Goal: Information Seeking & Learning: Learn about a topic

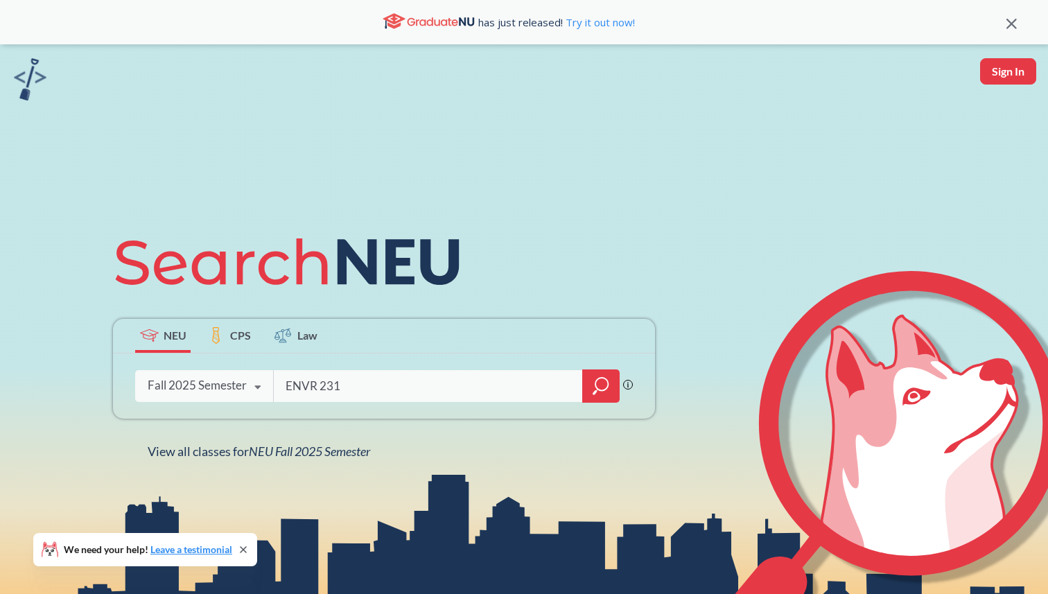
type input "ENVR 2310"
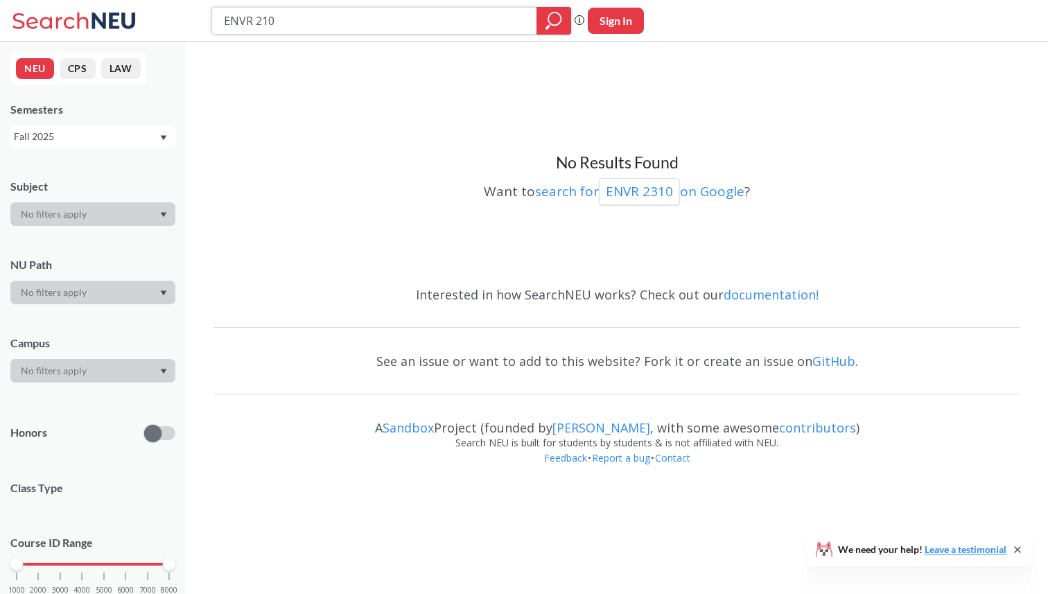
type input "ENVR 2100"
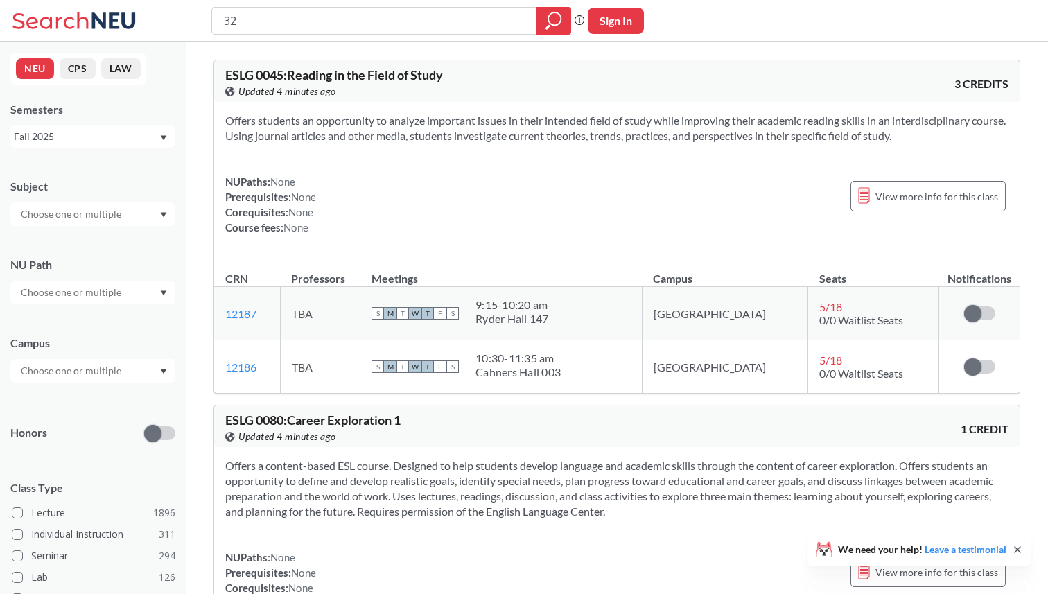
type input "3"
type input "2310"
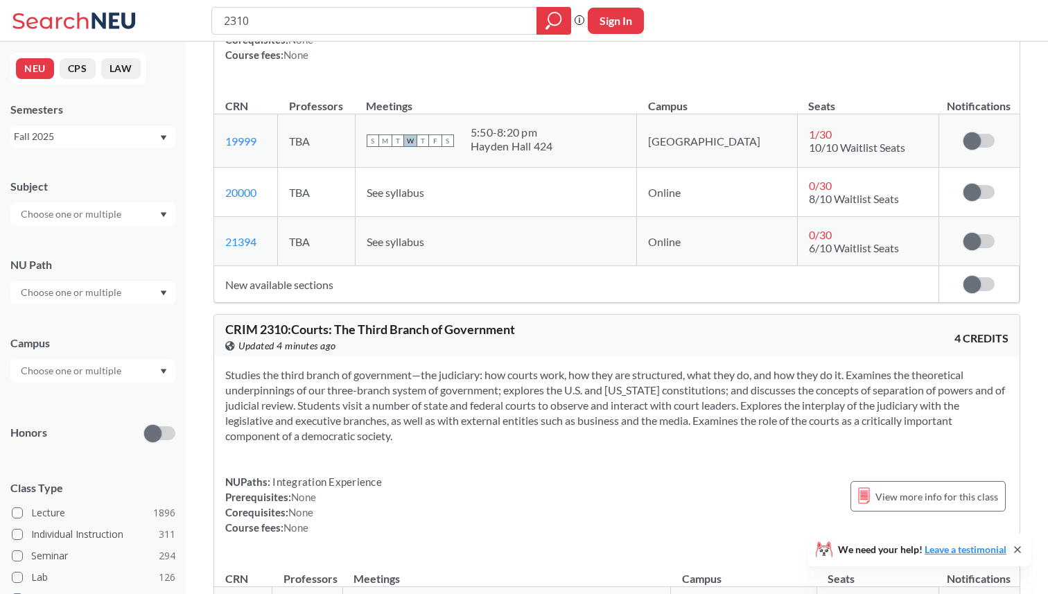
scroll to position [2142, 0]
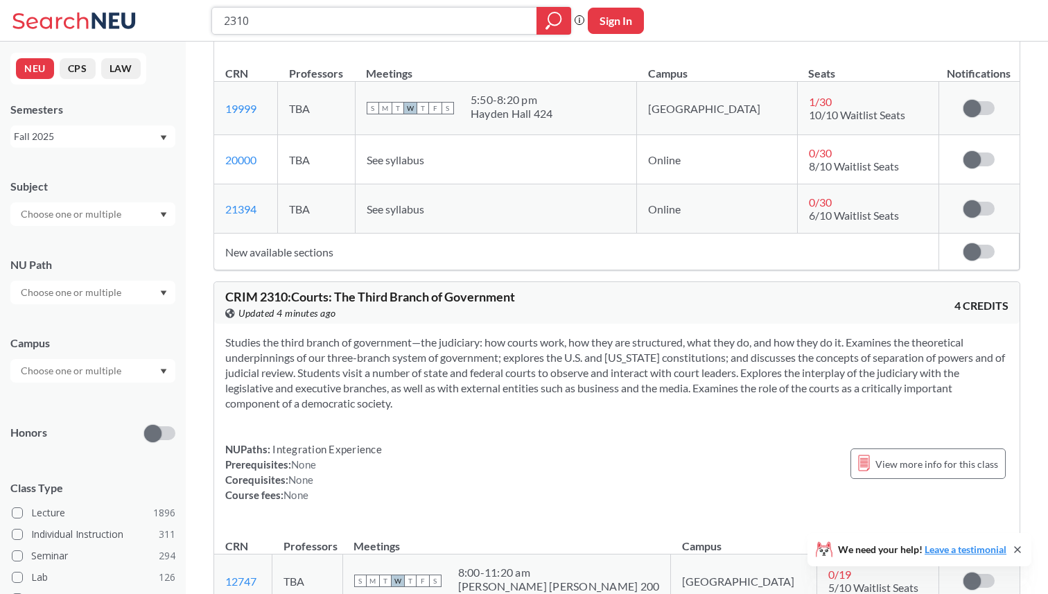
paste input "Earth Materials"
type input "Earth Materials"
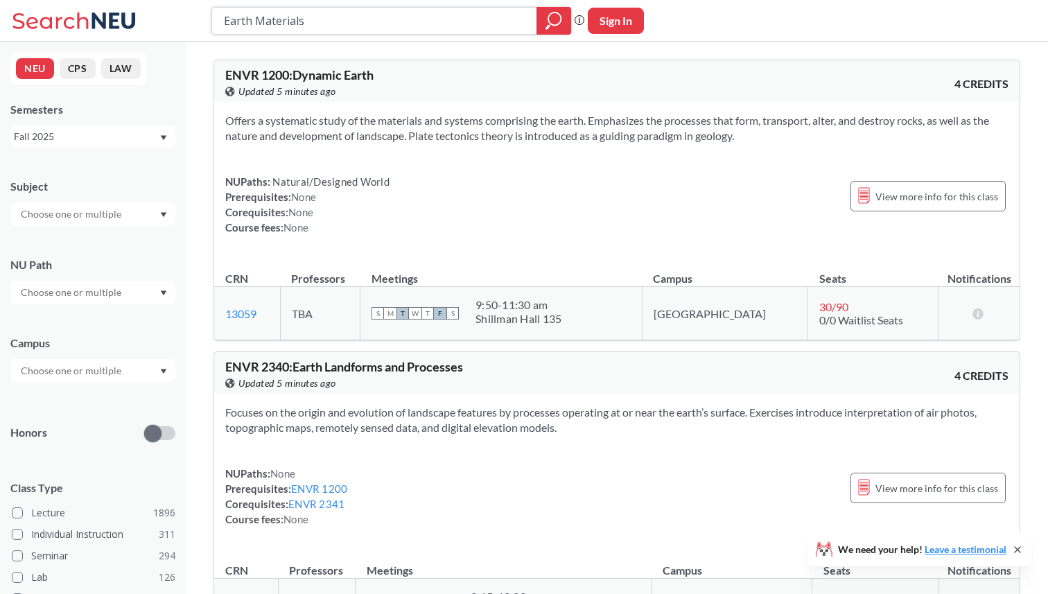
paste input "CHEM 1161"
type input "CHEM 1161"
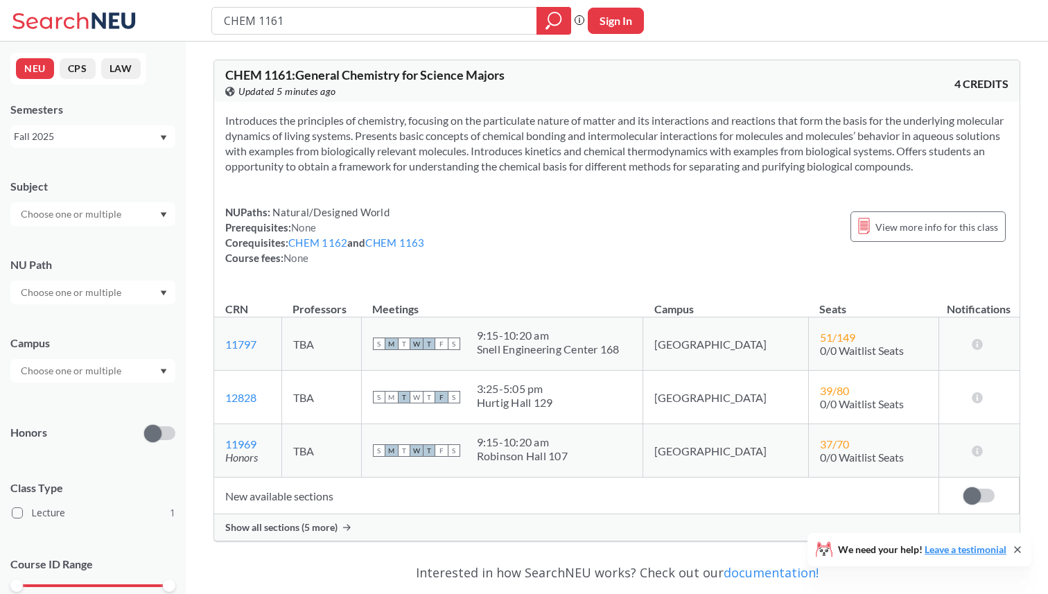
click at [317, 534] on span "Show all sections (5 more)" at bounding box center [281, 527] width 112 height 12
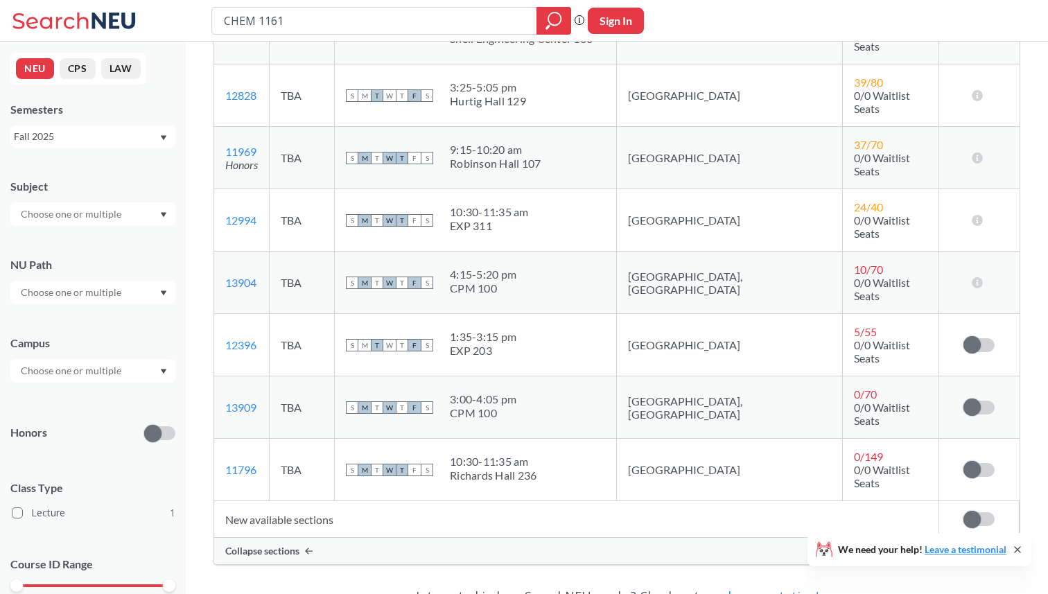
scroll to position [453, 0]
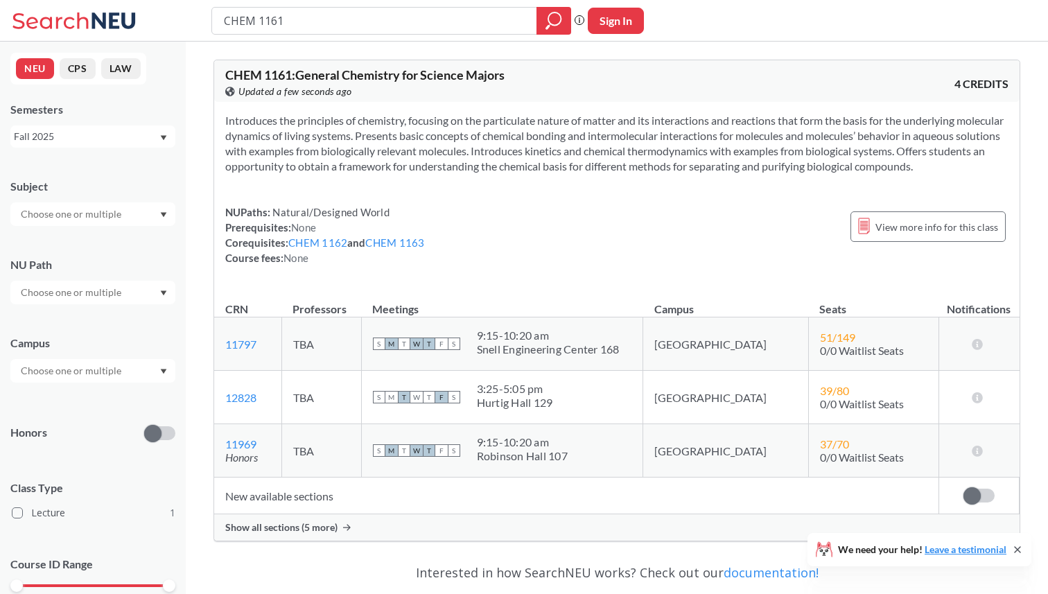
type input "BIOL 1113"
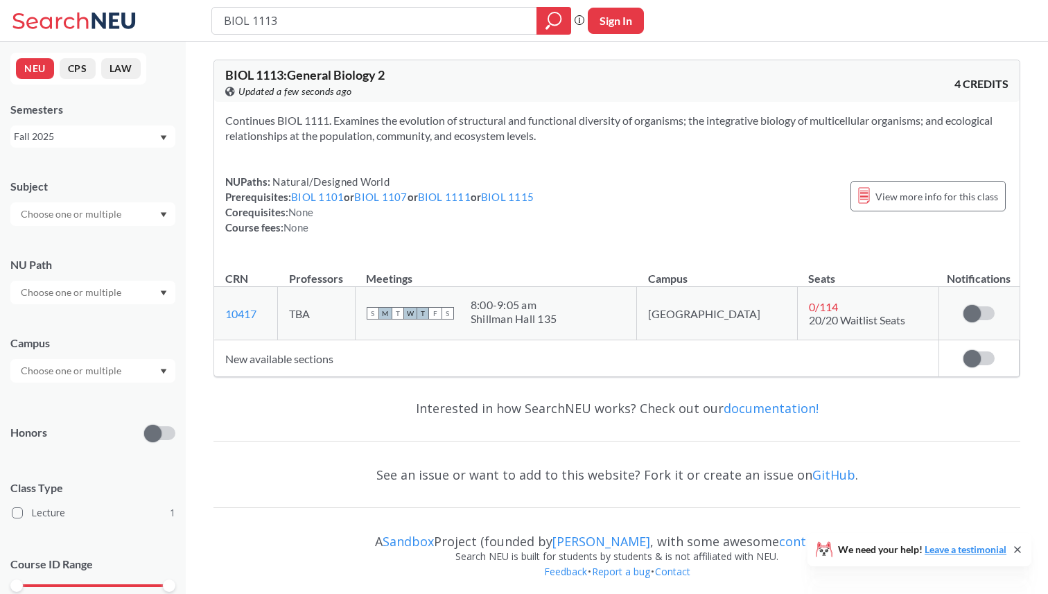
type input "PHYS 1153"
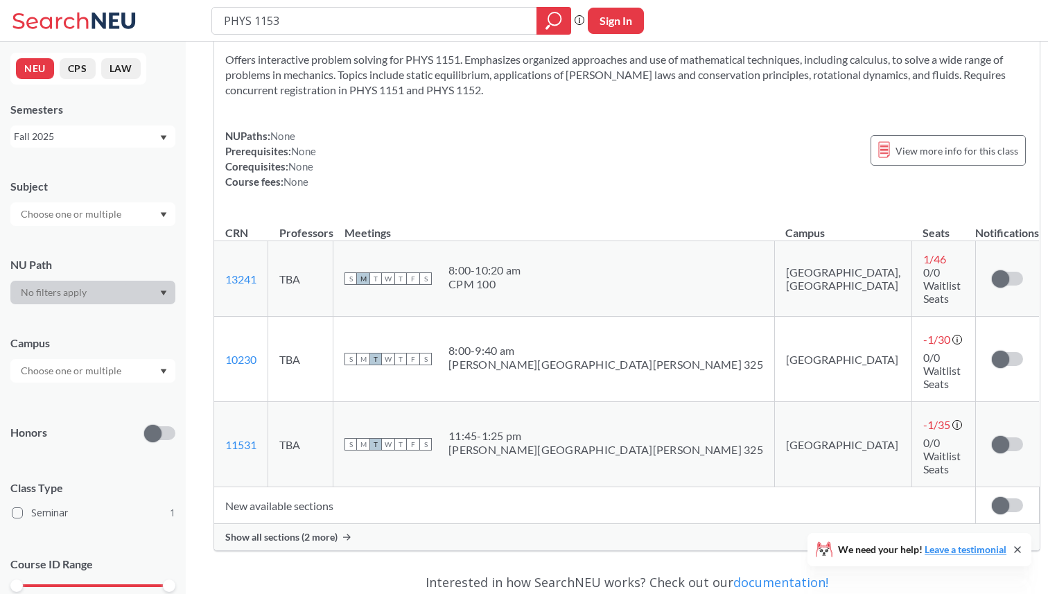
scroll to position [65, 0]
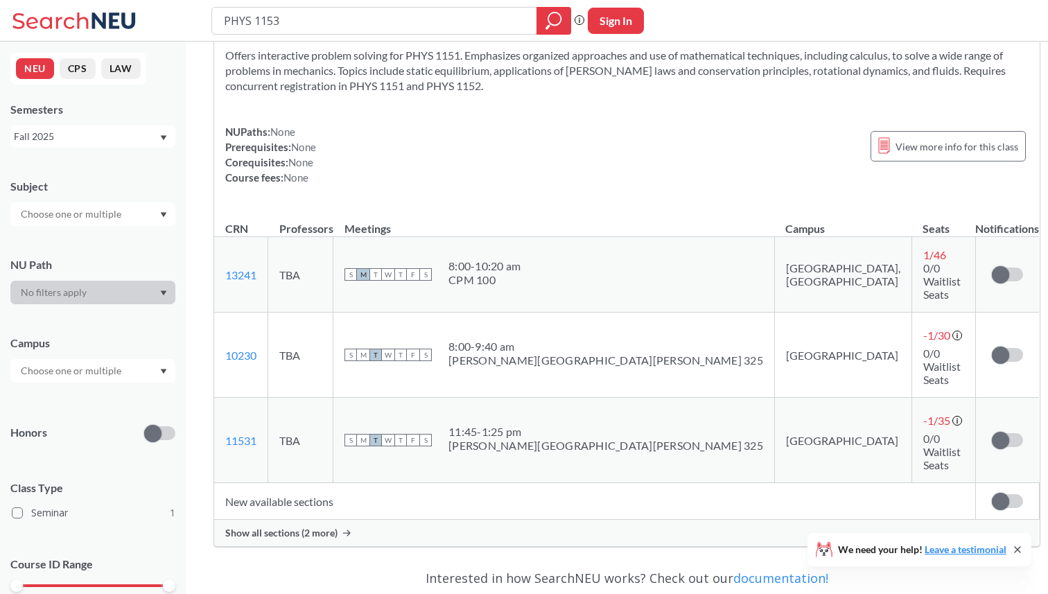
click at [323, 527] on span "Show all sections (2 more)" at bounding box center [281, 533] width 112 height 12
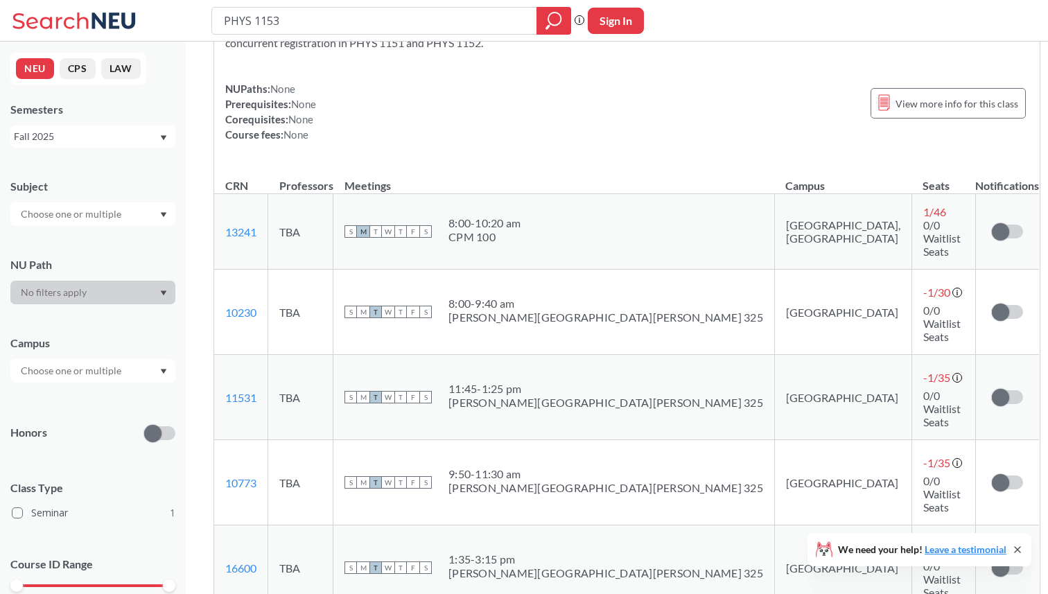
scroll to position [109, 0]
click at [523, 26] on input "PHYS 1153" at bounding box center [375, 21] width 304 height 24
paste input "ENVR 2340"
type input "ENVR 2340"
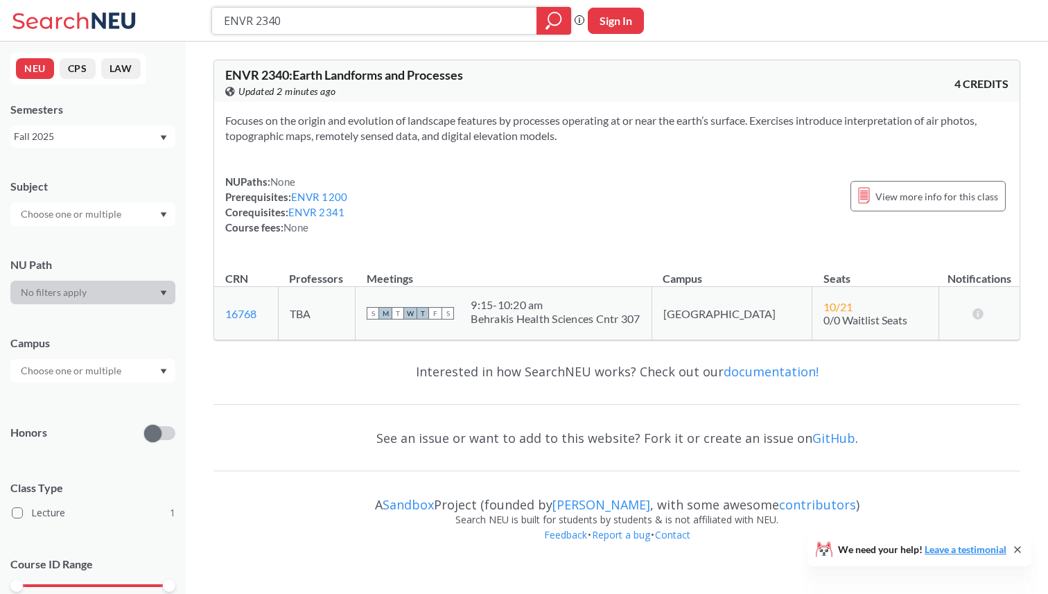
paste input "CS 380"
type input "CS 3800"
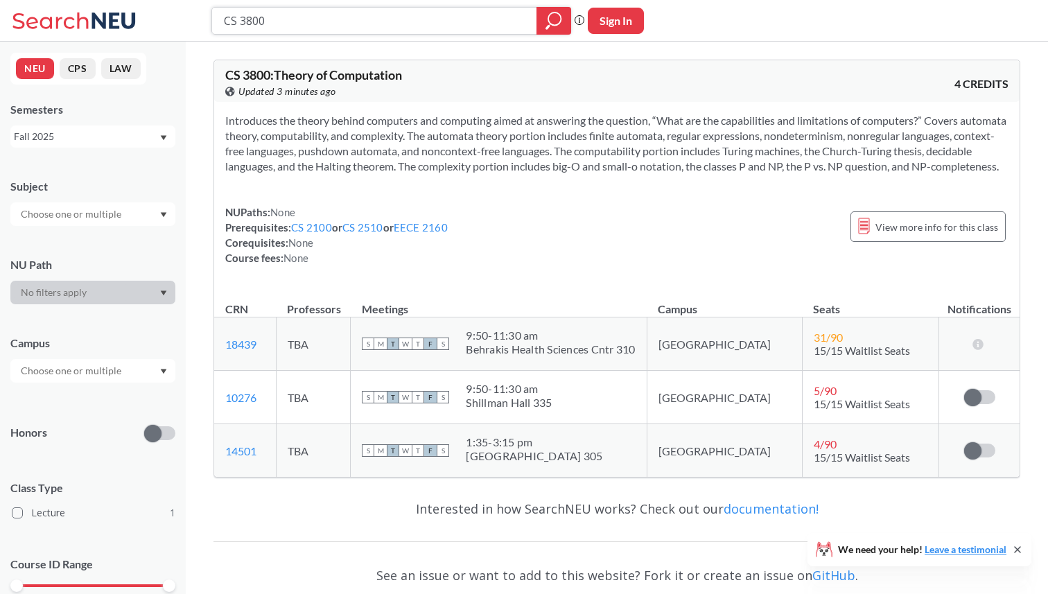
paste input "[PERSON_NAME]"
type input "[PERSON_NAME]"
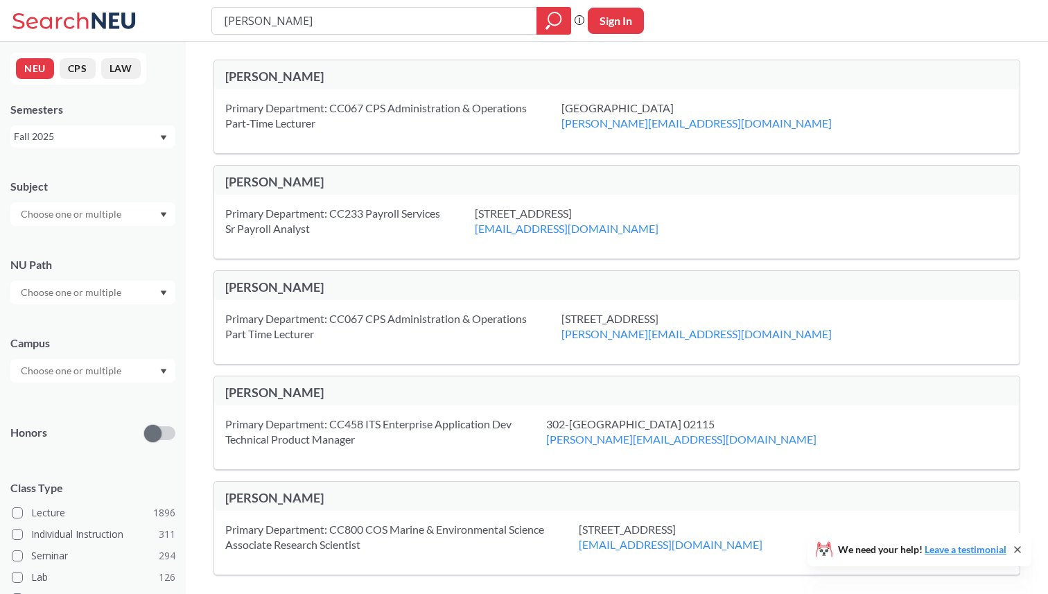
click at [294, 76] on div "[PERSON_NAME]" at bounding box center [421, 76] width 392 height 15
click at [296, 101] on div "Primary Department: CC067 CPS Administration & Operations Part-Time Lecturer" at bounding box center [393, 116] width 336 height 30
click at [313, 112] on div "Primary Department: CC067 CPS Administration & Operations Part-Time Lecturer" at bounding box center [393, 116] width 336 height 30
click at [485, 20] on input "[PERSON_NAME]" at bounding box center [375, 21] width 304 height 24
paste input "[PERSON_NAME][EMAIL_ADDRESS][PERSON_NAME][DOMAIN_NAME]"
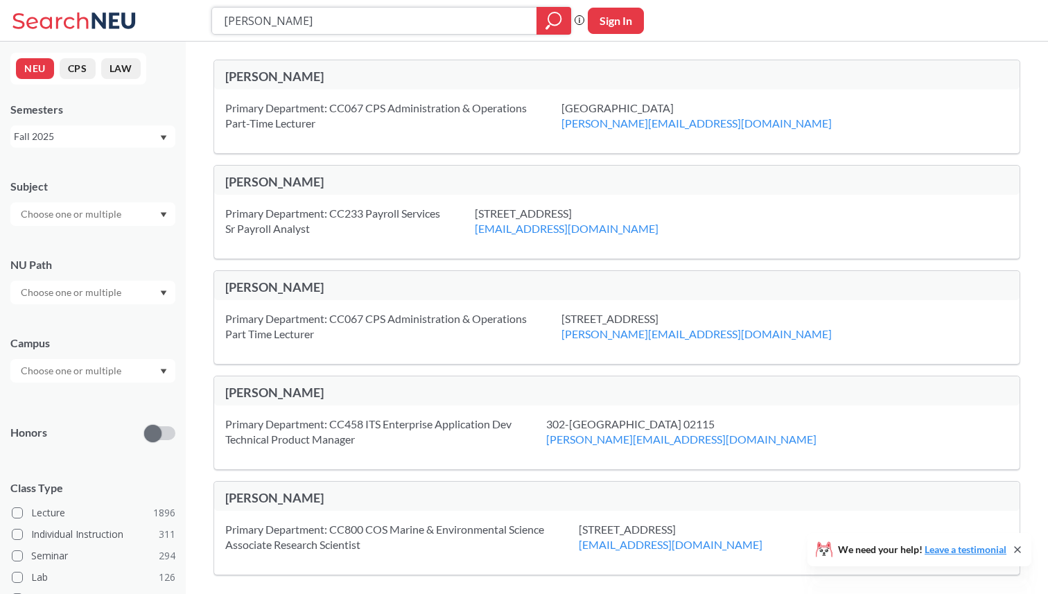
type input "[PERSON_NAME][EMAIL_ADDRESS][PERSON_NAME][DOMAIN_NAME]"
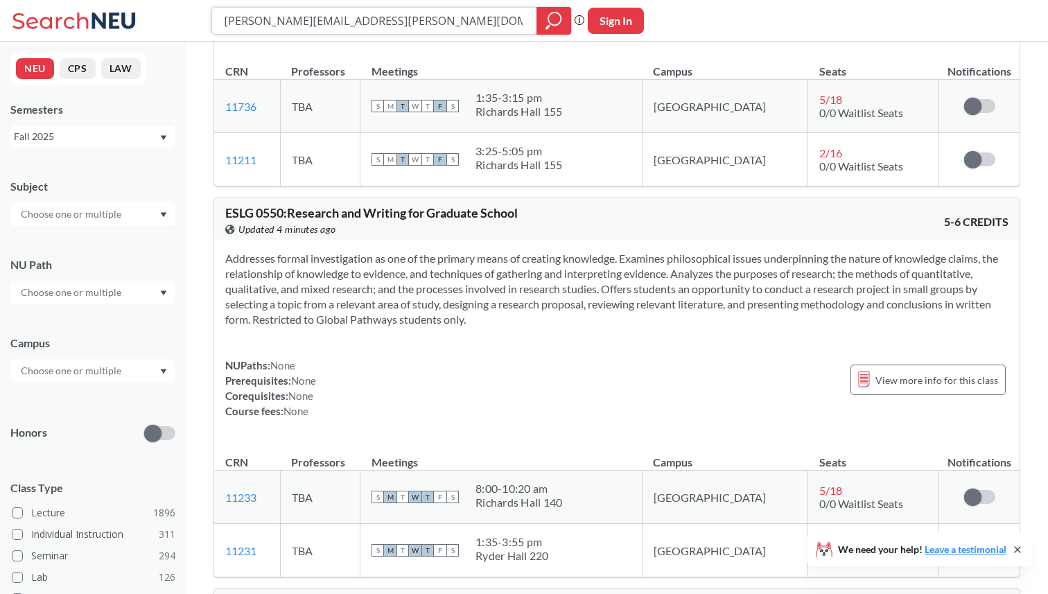
scroll to position [3391, 0]
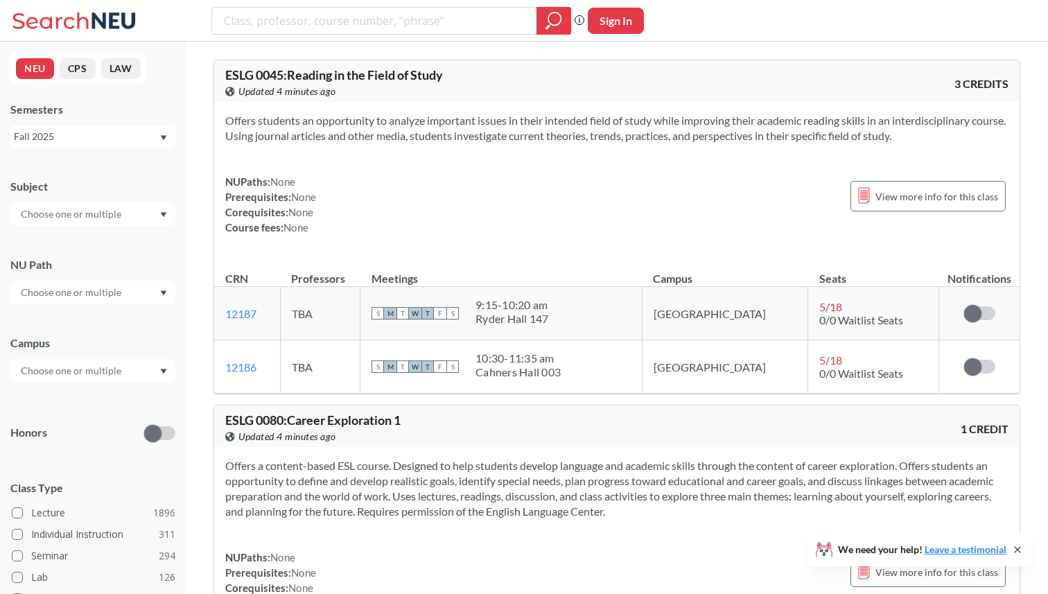
click at [93, 373] on input "text" at bounding box center [72, 371] width 116 height 17
click at [89, 433] on div "Online ( 685 )" at bounding box center [96, 440] width 157 height 15
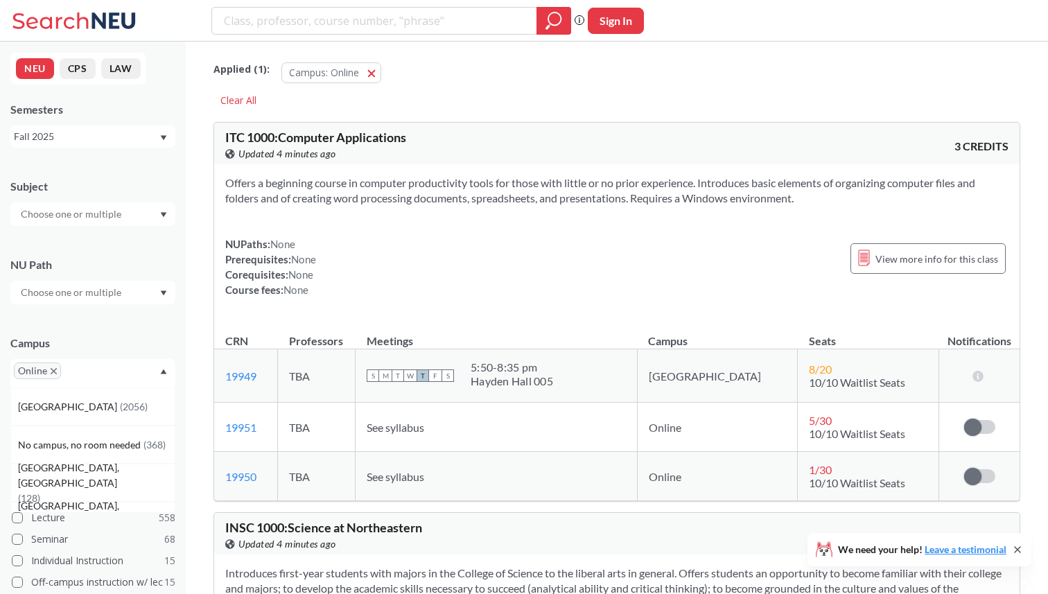
click at [127, 215] on div at bounding box center [92, 214] width 165 height 24
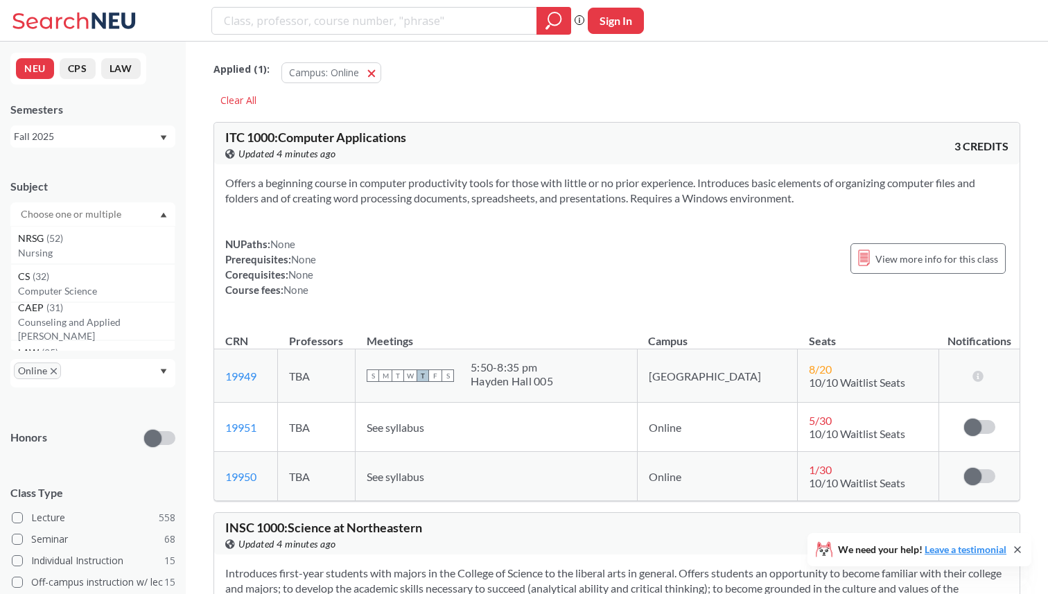
click at [132, 182] on div "Subject" at bounding box center [92, 186] width 165 height 15
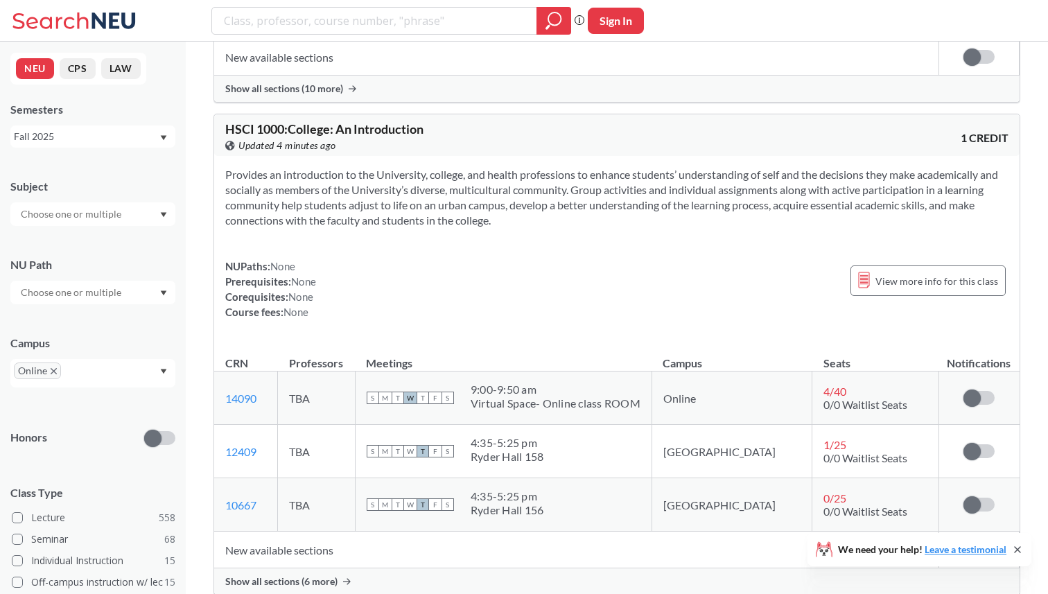
scroll to position [878, 0]
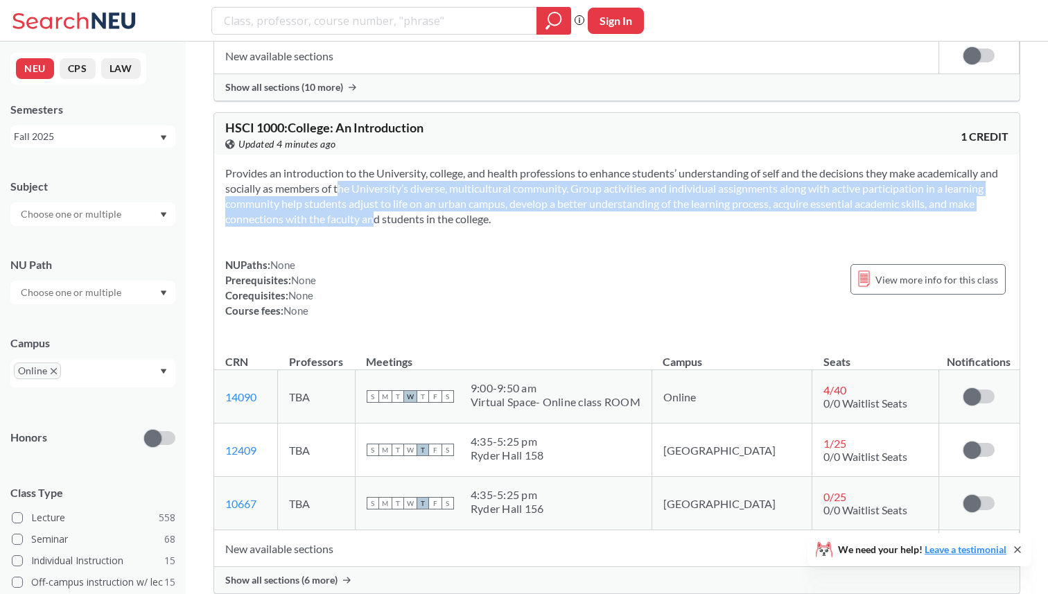
drag, startPoint x: 333, startPoint y: 198, endPoint x: 351, endPoint y: 222, distance: 29.7
click at [351, 222] on section "Provides an introduction to the University, college, and health professions to …" at bounding box center [616, 196] width 783 height 61
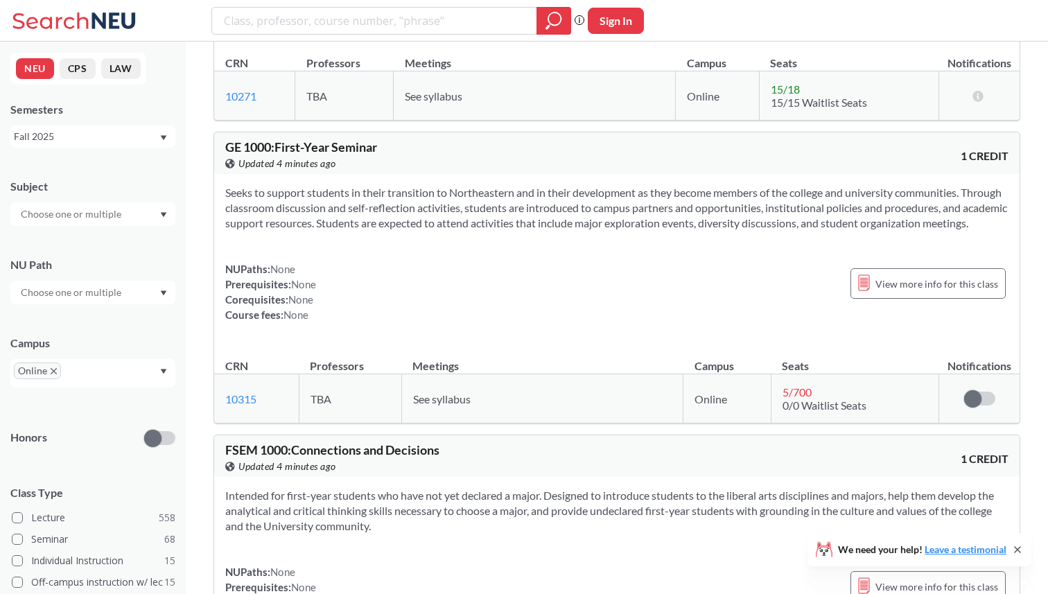
scroll to position [1989, 0]
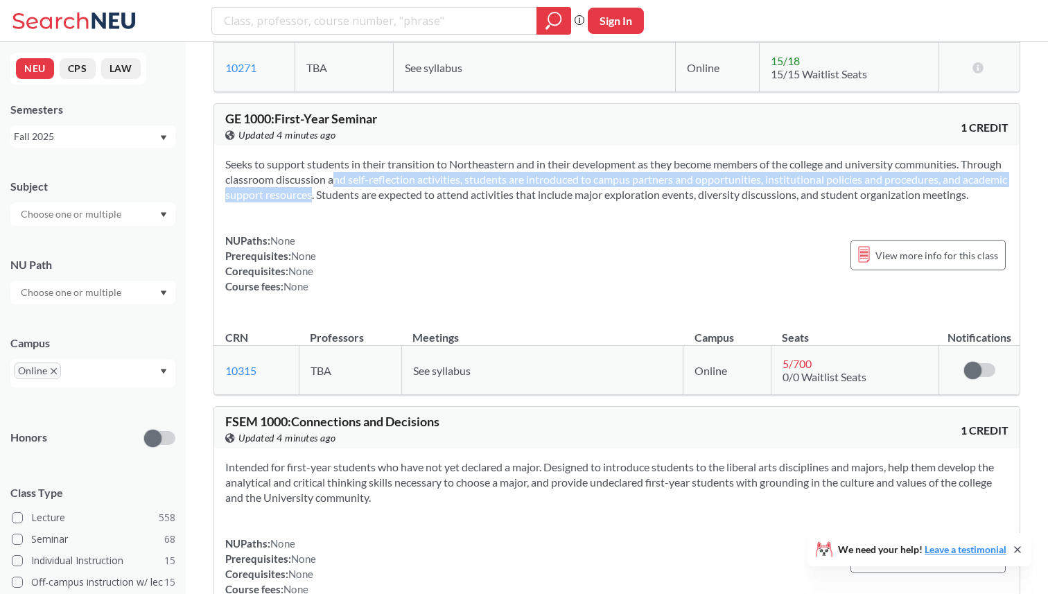
drag, startPoint x: 354, startPoint y: 180, endPoint x: 354, endPoint y: 189, distance: 9.0
click at [354, 189] on section "Seeks to support students in their transition to Northeastern and in their deve…" at bounding box center [616, 180] width 783 height 46
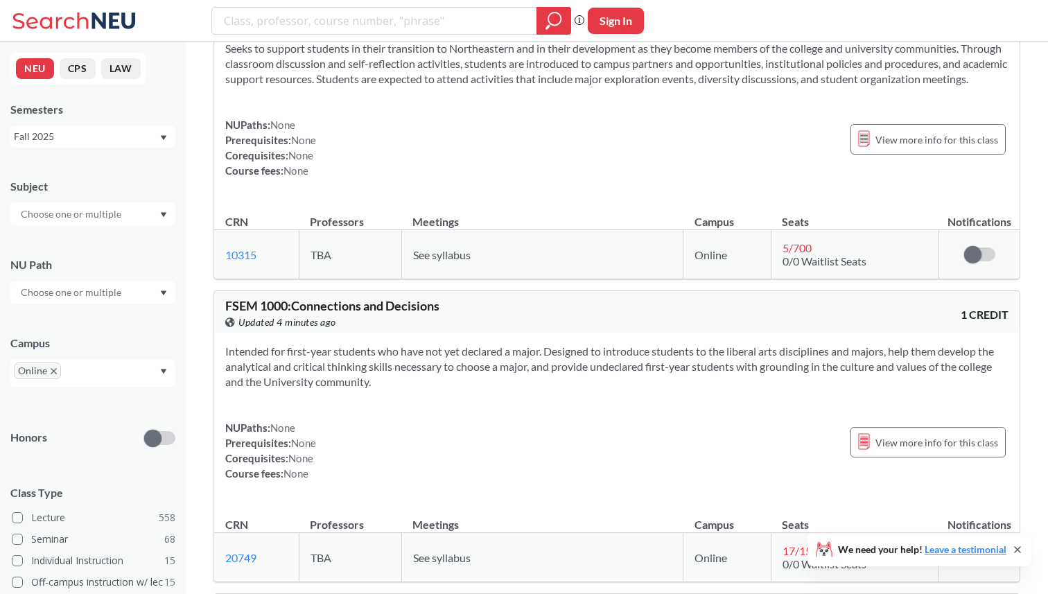
scroll to position [1919, 0]
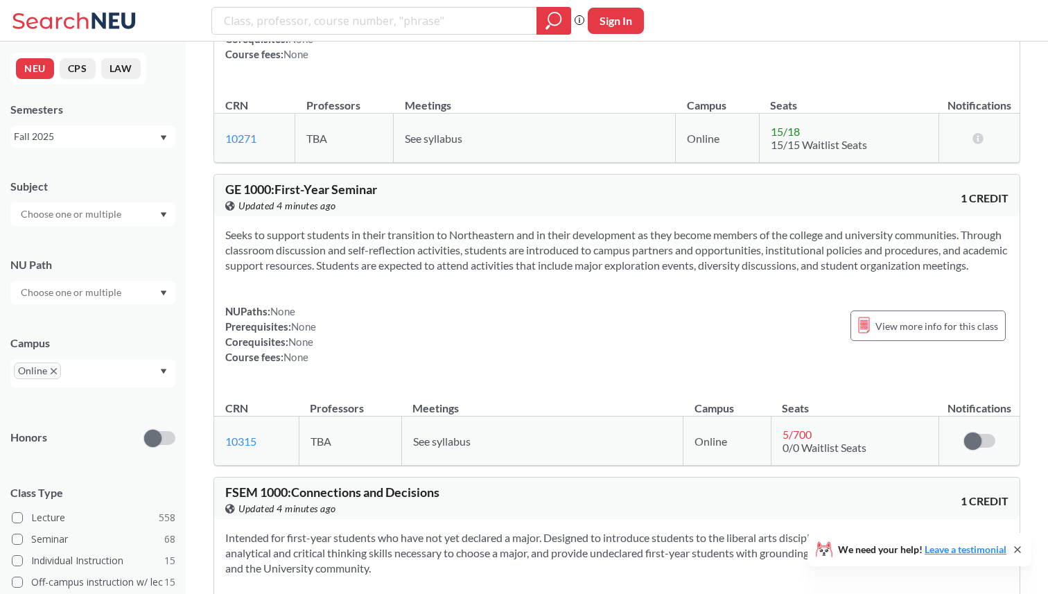
drag, startPoint x: 322, startPoint y: 248, endPoint x: 351, endPoint y: 274, distance: 39.8
click at [352, 273] on section "Seeks to support students in their transition to Northeastern and in their deve…" at bounding box center [616, 250] width 783 height 46
click at [351, 273] on section "Seeks to support students in their transition to Northeastern and in their deve…" at bounding box center [616, 250] width 783 height 46
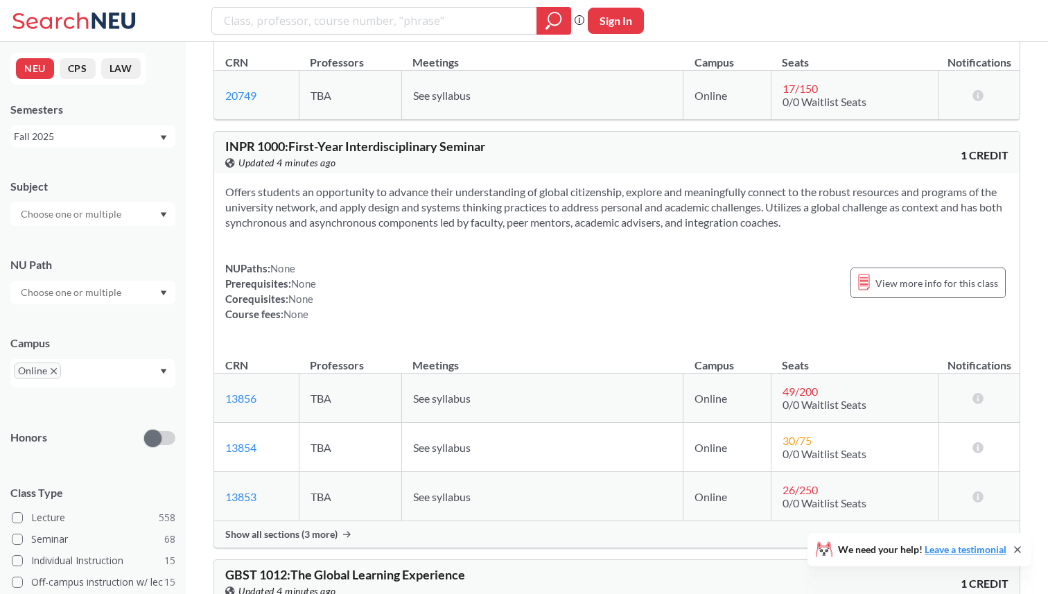
scroll to position [2576, 0]
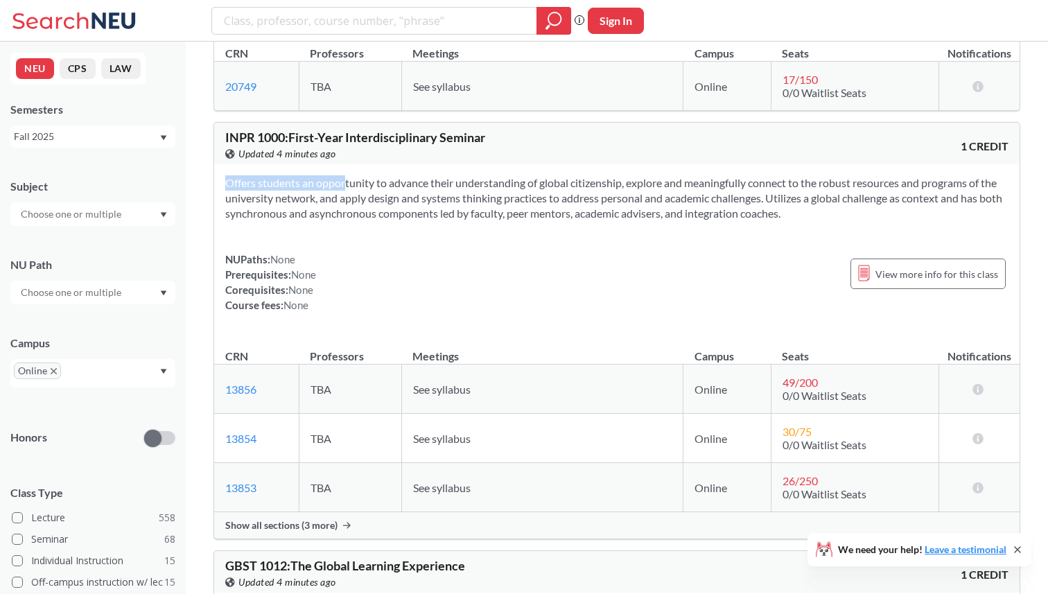
drag, startPoint x: 317, startPoint y: 202, endPoint x: 337, endPoint y: 244, distance: 46.5
click at [337, 245] on div "Offers students an opportunity to advance their understanding of global citizen…" at bounding box center [616, 249] width 805 height 171
click at [337, 244] on div "Offers students an opportunity to advance their understanding of global citizen…" at bounding box center [616, 249] width 805 height 171
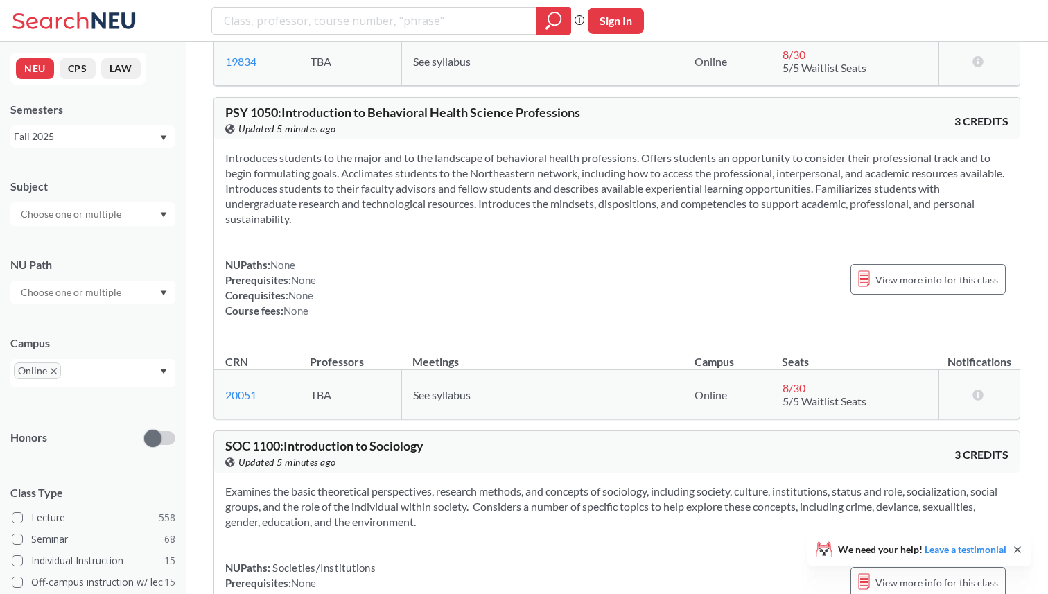
scroll to position [3765, 0]
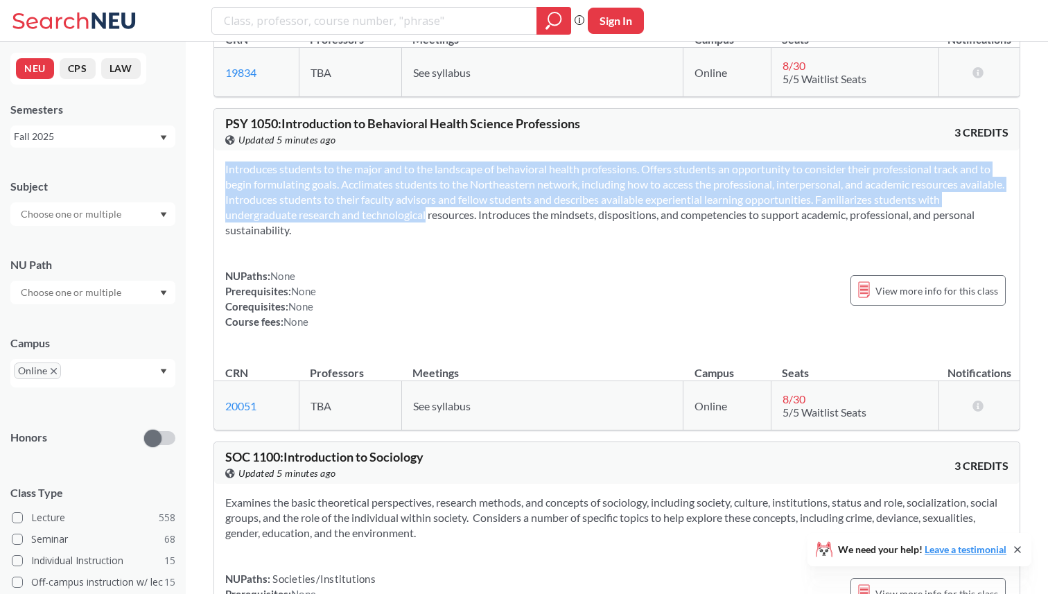
drag, startPoint x: 406, startPoint y: 225, endPoint x: 448, endPoint y: 265, distance: 58.8
click at [448, 265] on div "Introduces students to the major and to the landscape of behavioral health prof…" at bounding box center [616, 250] width 805 height 201
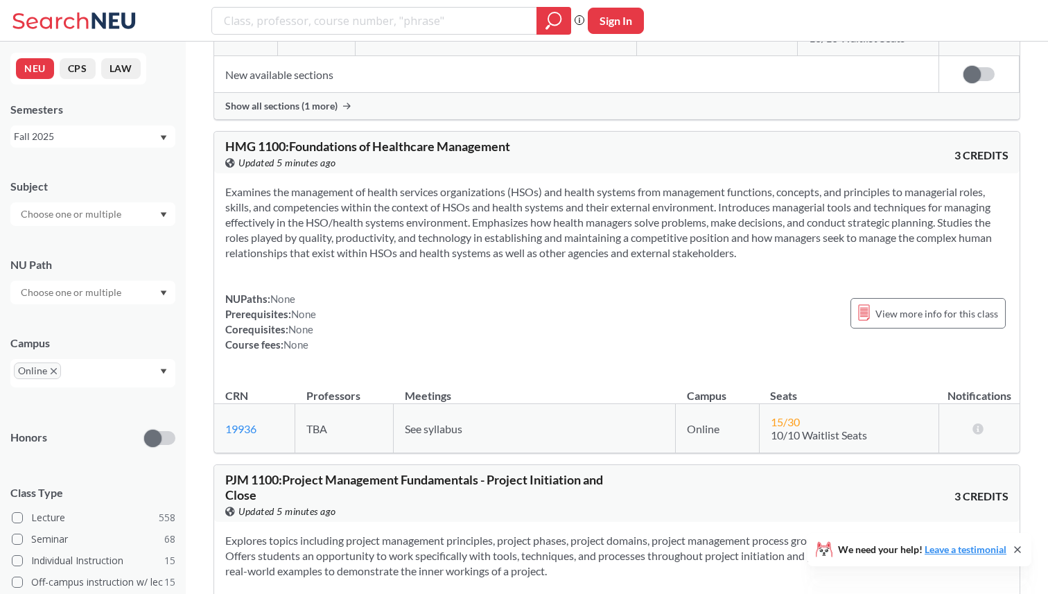
scroll to position [6152, 0]
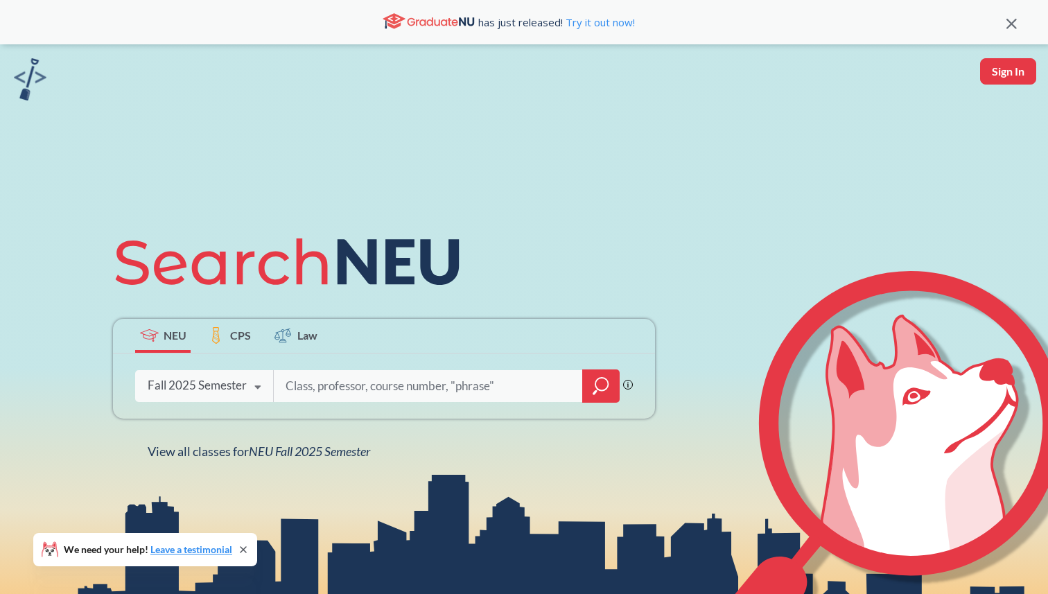
type input "Instructor: [PERSON_NAME], Ph.D Instructor email: [PERSON_NAME][EMAIL_ADDRESS][…"
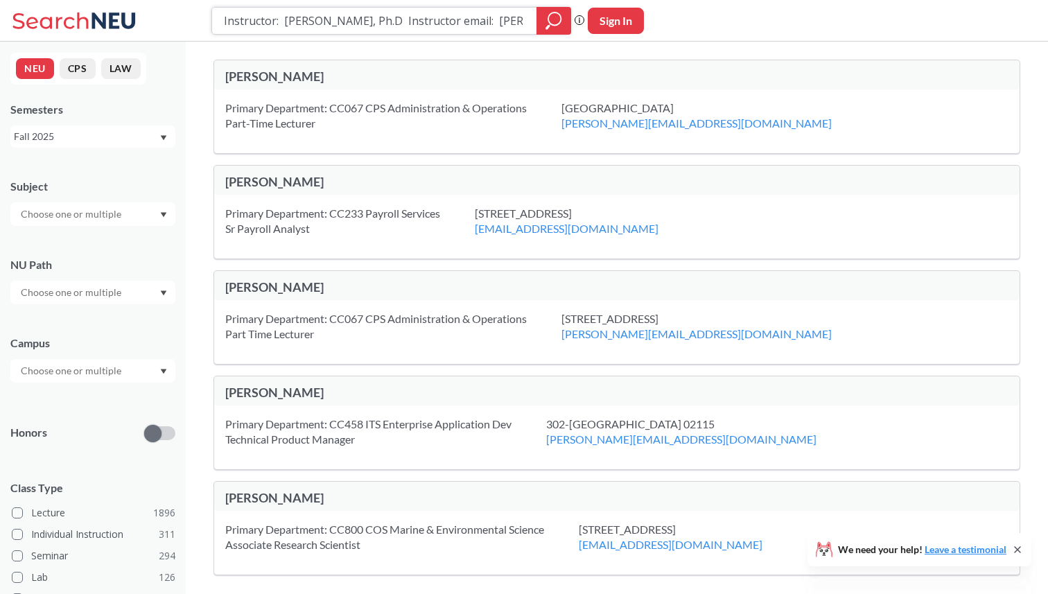
type input "Biology and Society"
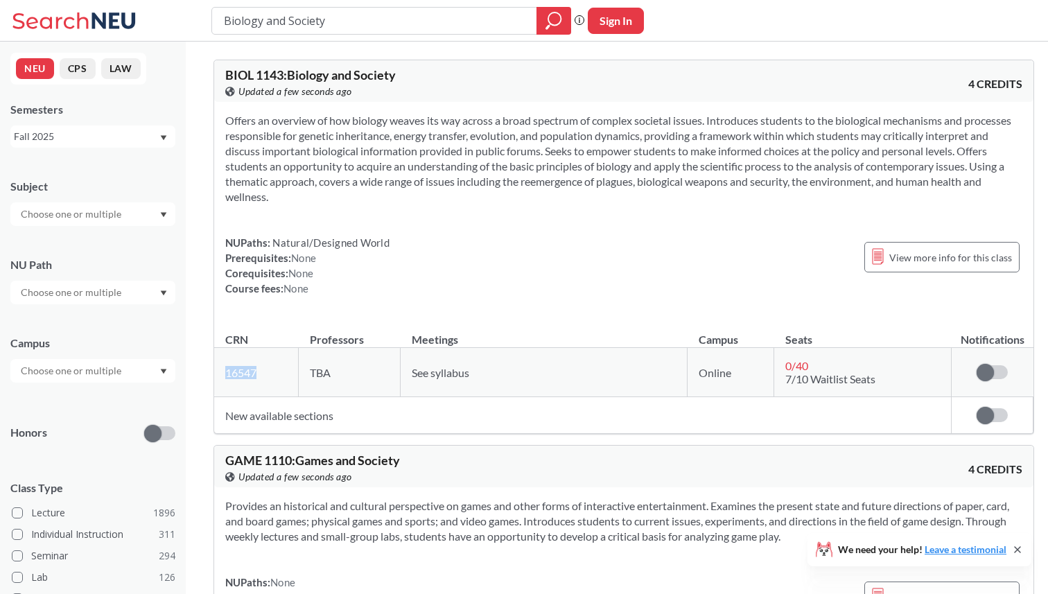
copy link "16547"
drag, startPoint x: 268, startPoint y: 374, endPoint x: 222, endPoint y: 374, distance: 46.4
click at [222, 374] on td "16547 View this section on Banner." at bounding box center [256, 372] width 85 height 49
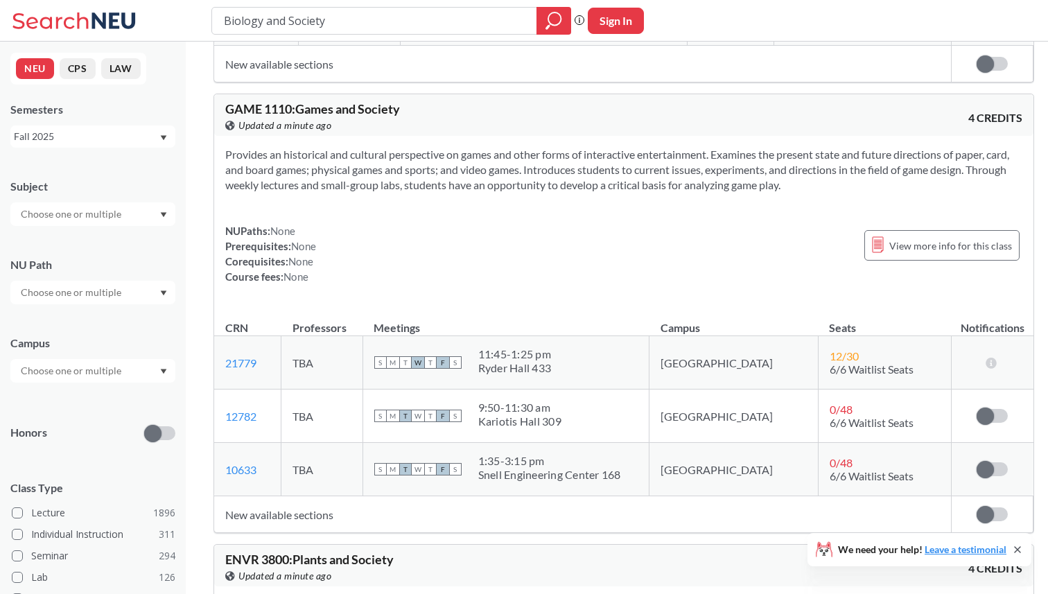
scroll to position [351, 0]
